Goal: Check status: Check status

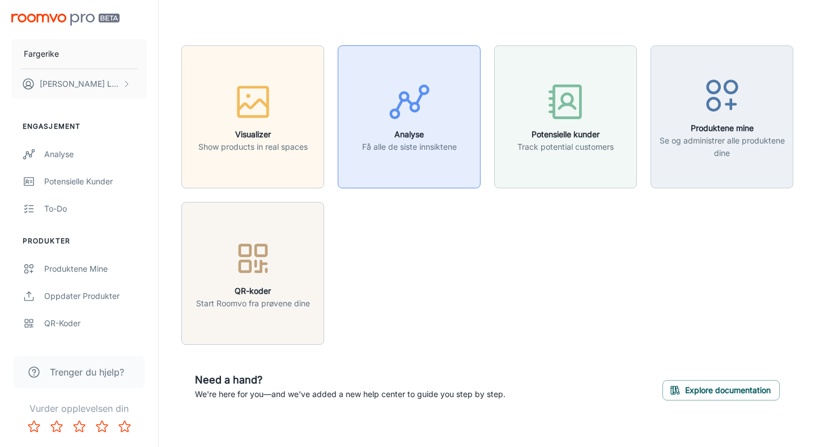
click at [414, 147] on p "Få alle de siste innsiktene" at bounding box center [409, 147] width 95 height 12
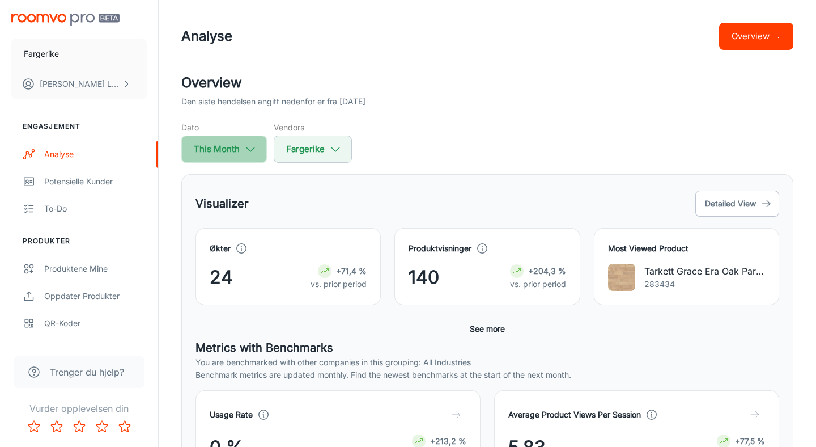
click at [223, 149] on button "This Month" at bounding box center [224, 149] width 86 height 27
select select "7"
select select "2025"
select select "7"
select select "2025"
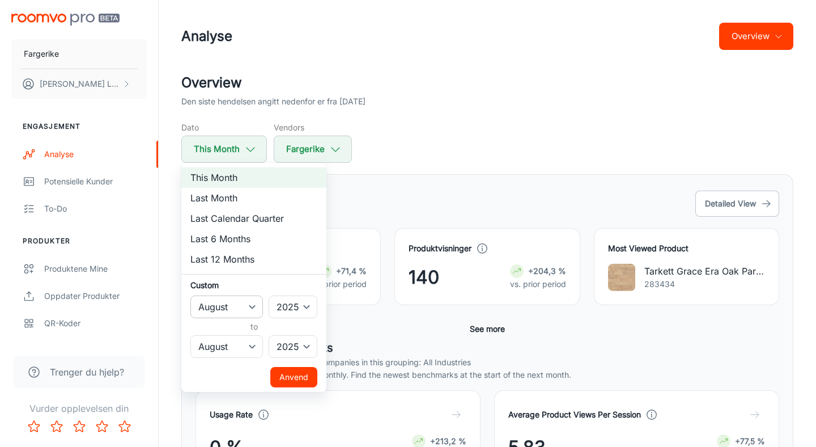
click at [242, 302] on select "January February March April May June July August September October November De…" at bounding box center [227, 306] width 73 height 23
click at [191, 295] on select "January February March April May June July August September October November De…" at bounding box center [227, 306] width 73 height 23
click at [287, 305] on select "2022 2023 2024 2025" at bounding box center [293, 306] width 49 height 23
click at [269, 295] on select "2022 2023 2024 2025" at bounding box center [293, 306] width 49 height 23
click at [401, 159] on div at bounding box center [408, 223] width 816 height 447
